Goal: Transaction & Acquisition: Obtain resource

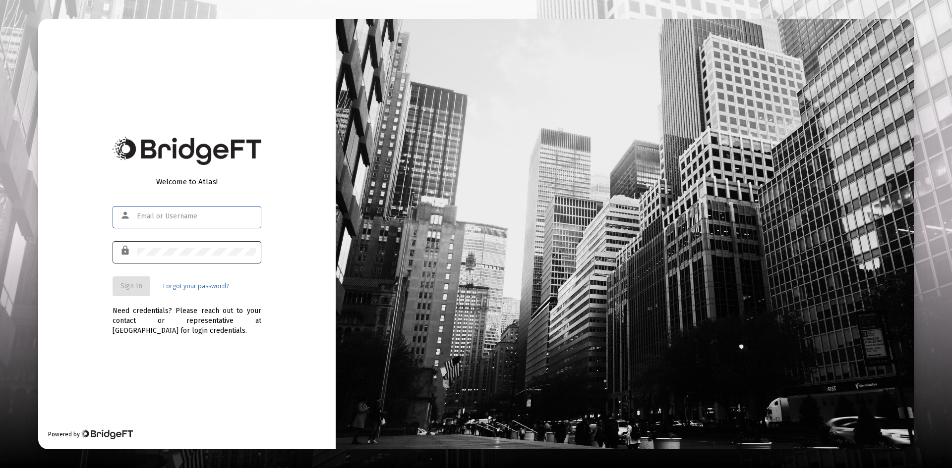
type input "[PERSON_NAME][EMAIL_ADDRESS][DOMAIN_NAME]"
click at [137, 289] on span "Sign In" at bounding box center [131, 286] width 22 height 8
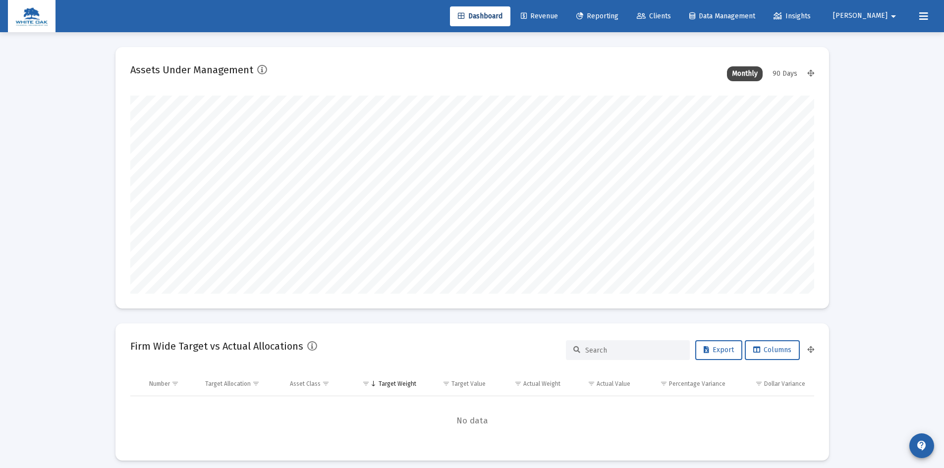
scroll to position [198, 368]
type input "[DATE]"
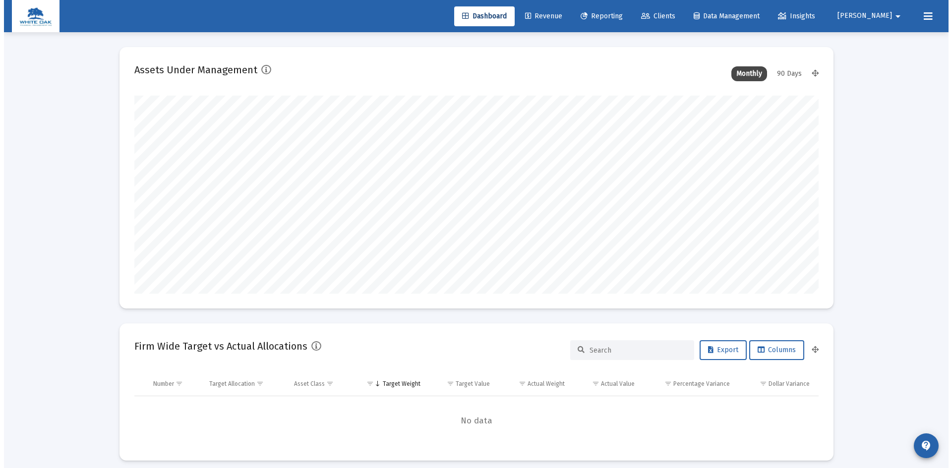
scroll to position [198, 320]
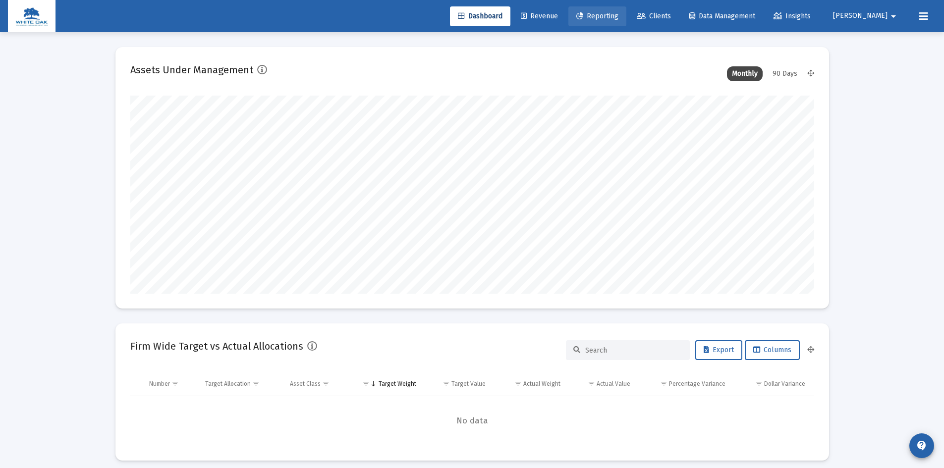
click at [619, 14] on span "Reporting" at bounding box center [597, 16] width 42 height 8
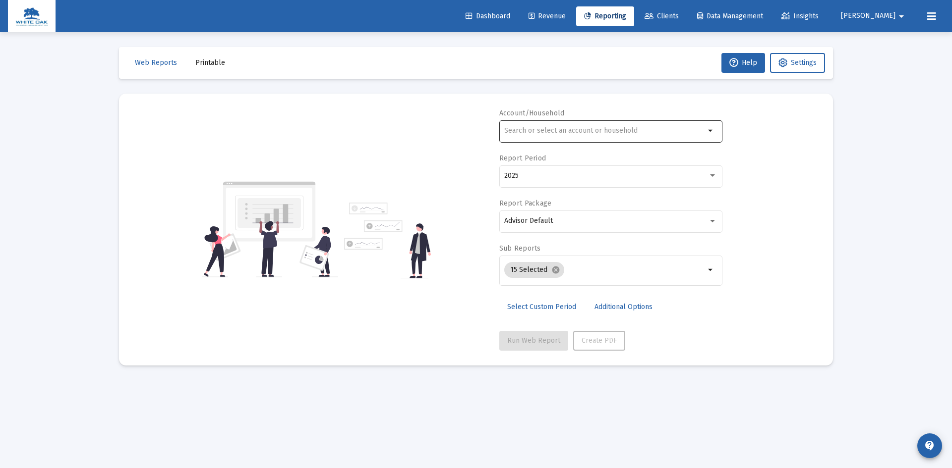
click at [567, 127] on input "text" at bounding box center [604, 131] width 201 height 8
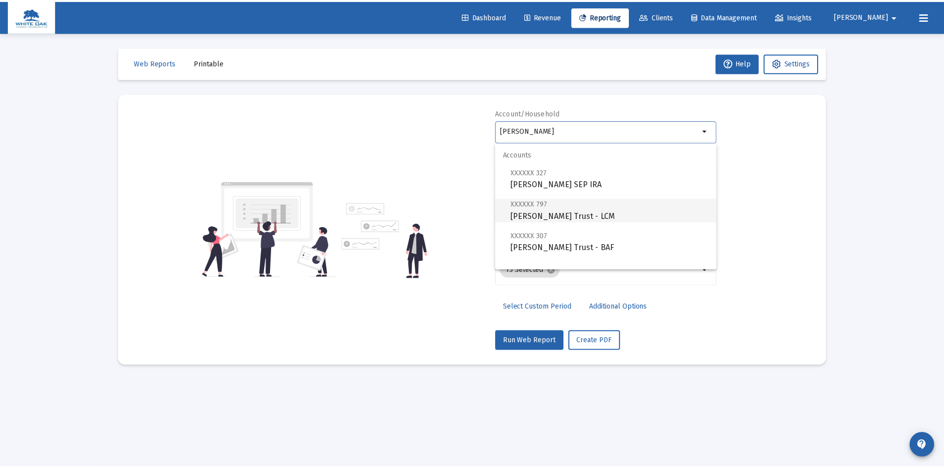
scroll to position [40, 0]
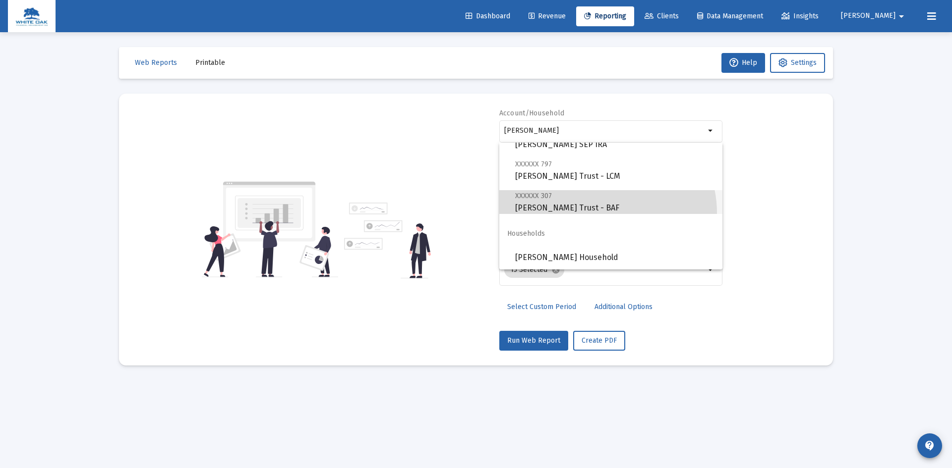
click at [600, 213] on span "XXXXXX 307 [PERSON_NAME] Trust - BAF" at bounding box center [614, 202] width 199 height 24
type input "[PERSON_NAME] Trust - BAF"
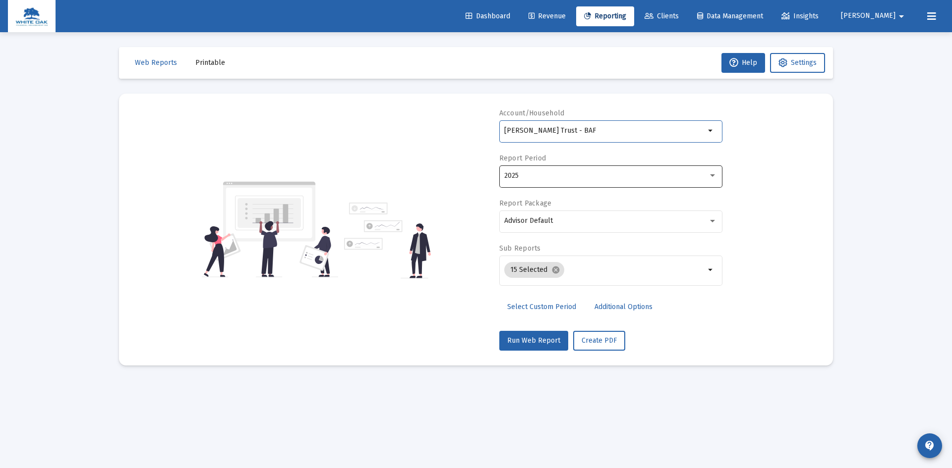
click at [587, 177] on div "2025" at bounding box center [606, 176] width 204 height 8
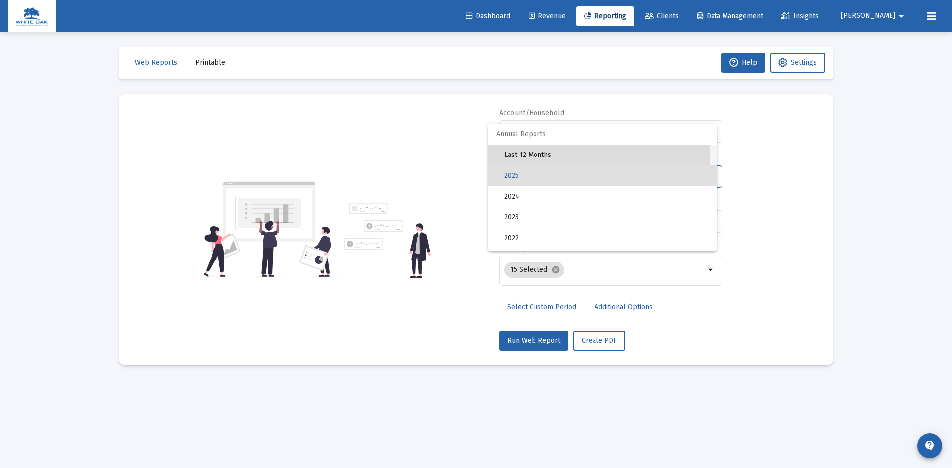
click at [586, 157] on span "Last 12 Months" at bounding box center [606, 155] width 205 height 21
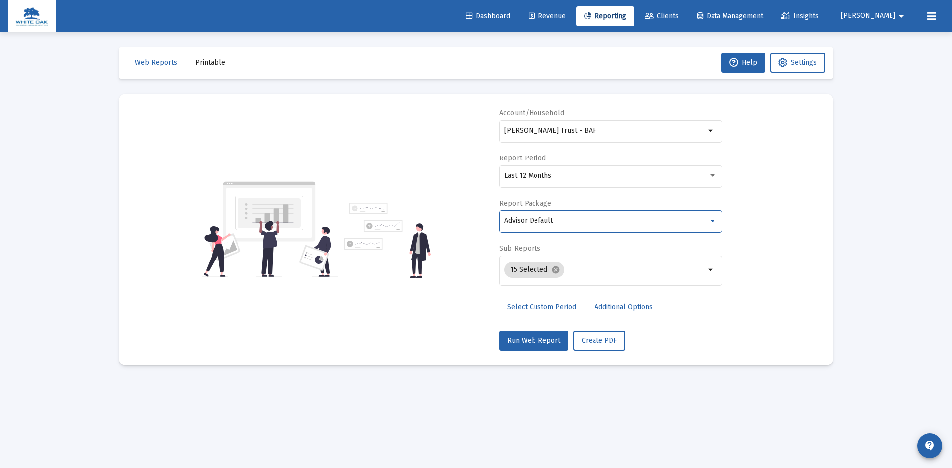
click at [579, 219] on div "Advisor Default" at bounding box center [606, 221] width 204 height 8
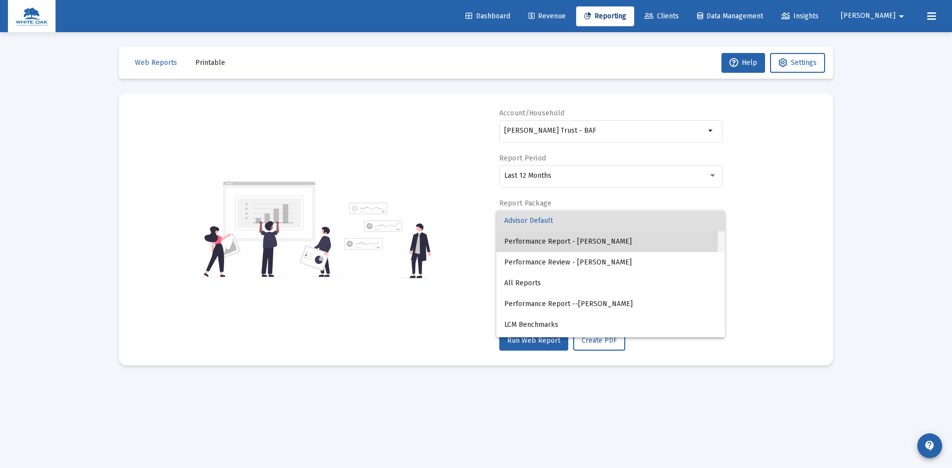
click at [578, 240] on span "Performance Report - [PERSON_NAME]" at bounding box center [610, 241] width 213 height 21
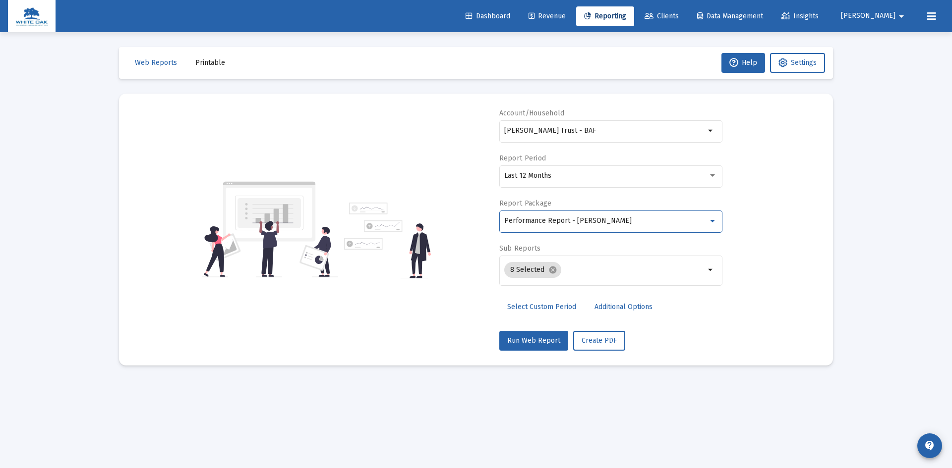
click at [605, 309] on span "Additional Options" at bounding box center [623, 307] width 58 height 8
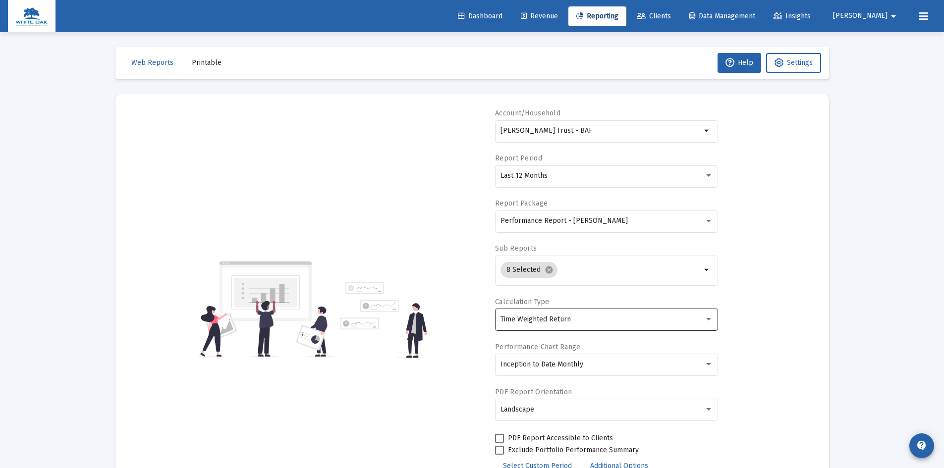
click at [595, 322] on div "Time Weighted Return" at bounding box center [603, 320] width 204 height 8
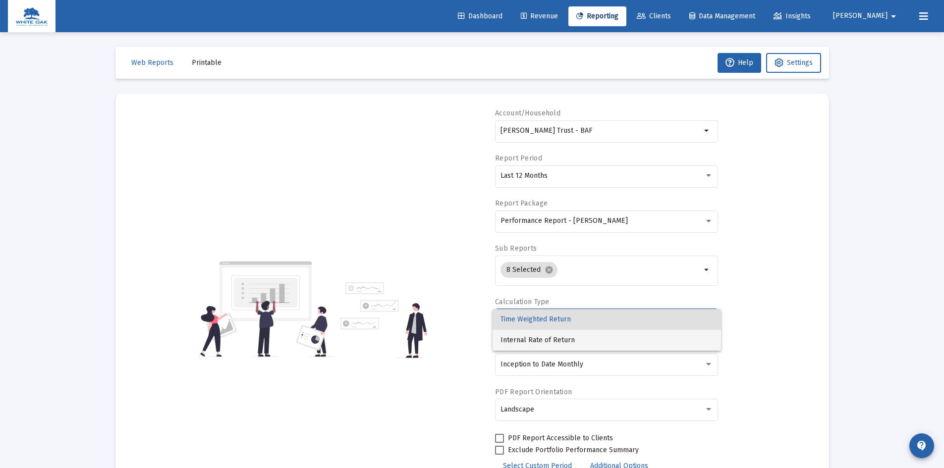
click at [567, 340] on span "Internal Rate of Return" at bounding box center [607, 340] width 213 height 21
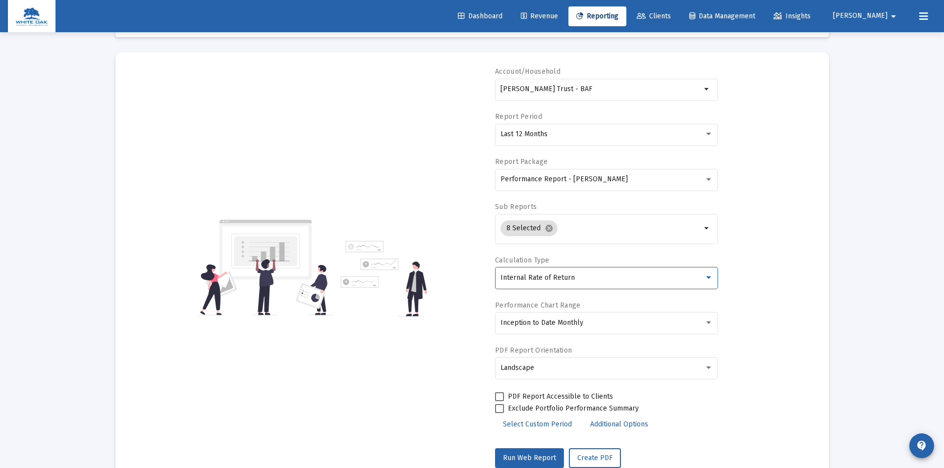
scroll to position [71, 0]
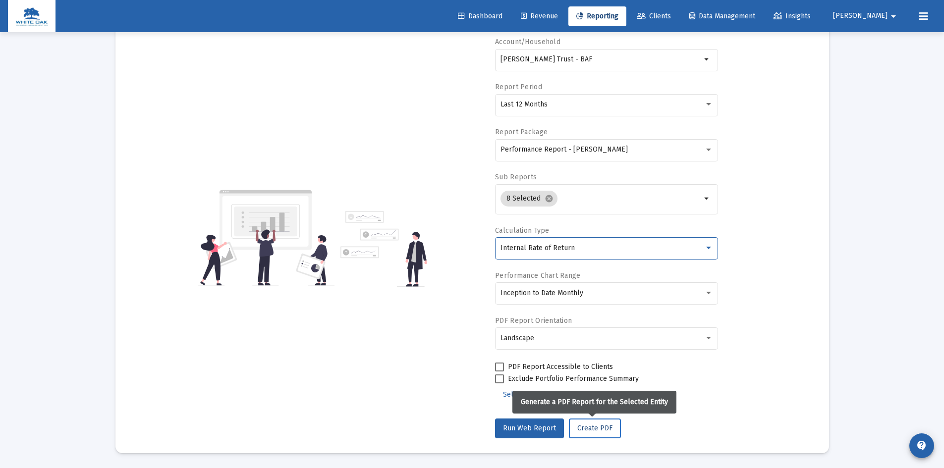
click at [592, 430] on span "Create PDF" at bounding box center [594, 428] width 35 height 8
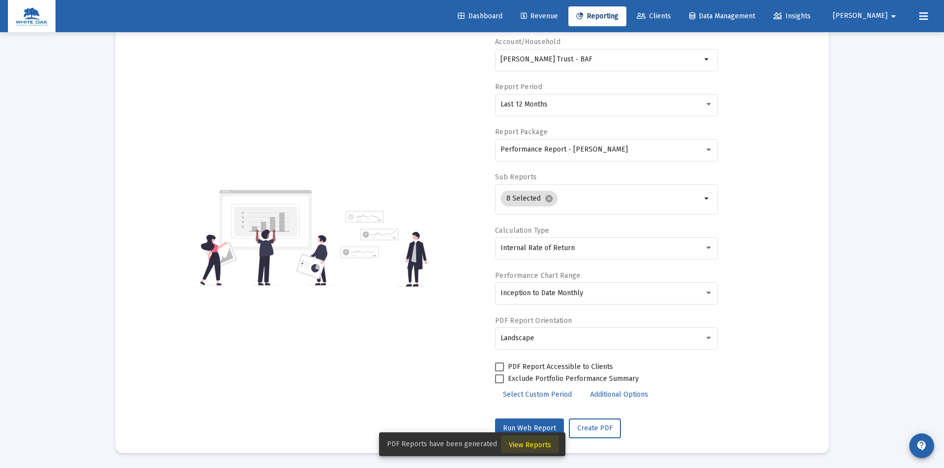
click at [533, 447] on span "View Reports" at bounding box center [530, 445] width 42 height 8
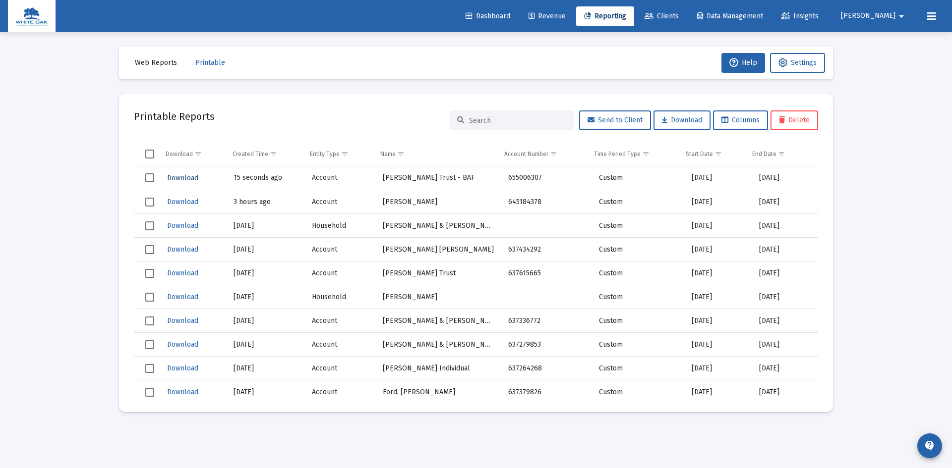
click at [181, 177] on span "Download" at bounding box center [182, 178] width 31 height 8
